Goal: Obtain resource: Download file/media

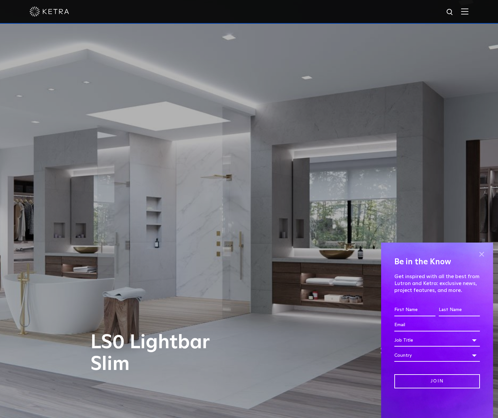
click at [482, 255] on span at bounding box center [481, 254] width 10 height 10
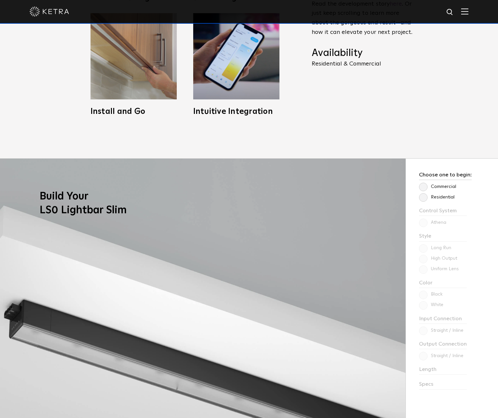
scroll to position [683, 0]
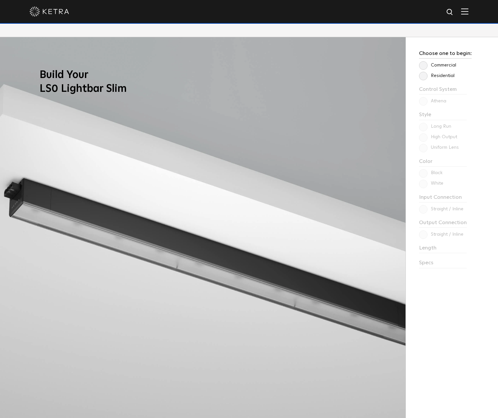
click at [422, 63] on label "Commercial" at bounding box center [437, 66] width 37 height 6
click at [0, 0] on input "Commercial" at bounding box center [0, 0] width 0 height 0
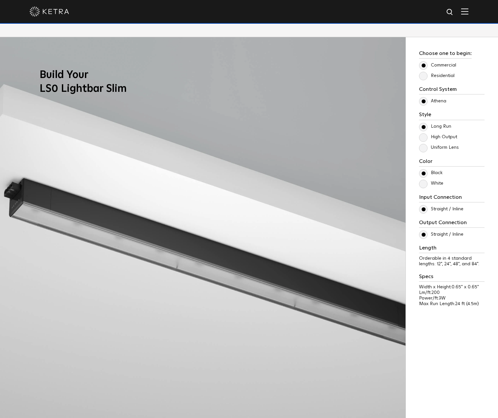
click at [420, 186] on label "White" at bounding box center [431, 184] width 24 height 6
click at [0, 0] on input "White" at bounding box center [0, 0] width 0 height 0
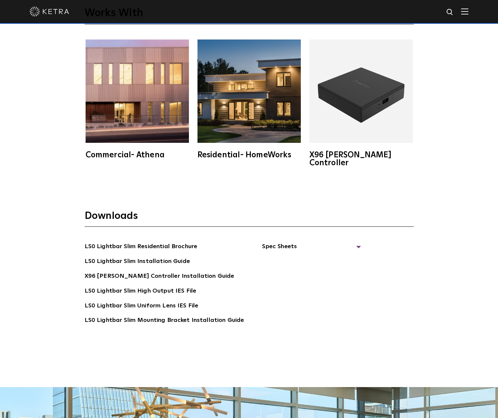
scroll to position [1509, 0]
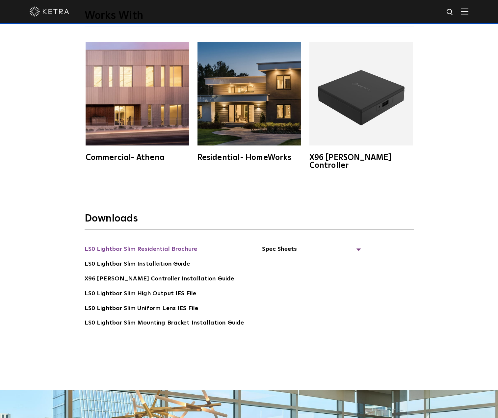
click at [139, 244] on link "LS0 Lightbar Slim Residential Brochure" at bounding box center [141, 249] width 113 height 11
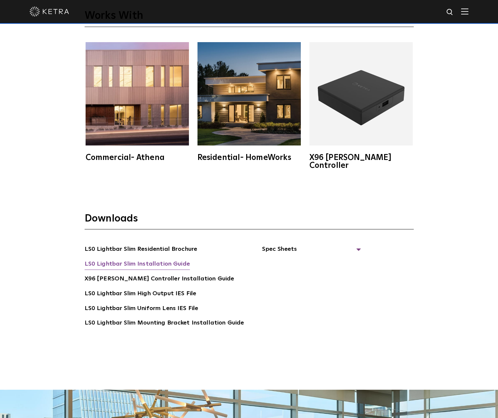
click at [139, 259] on link "LS0 Lightbar Slim Installation Guide" at bounding box center [137, 264] width 105 height 11
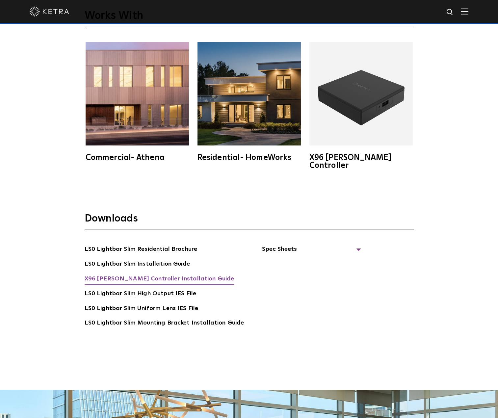
click at [131, 274] on link "X96 [PERSON_NAME] Controller Installation Guide" at bounding box center [160, 279] width 150 height 11
click at [130, 119] on img at bounding box center [137, 93] width 103 height 103
click at [259, 120] on img at bounding box center [248, 93] width 103 height 103
click at [380, 113] on img at bounding box center [360, 93] width 103 height 103
